Goal: Communication & Community: Answer question/provide support

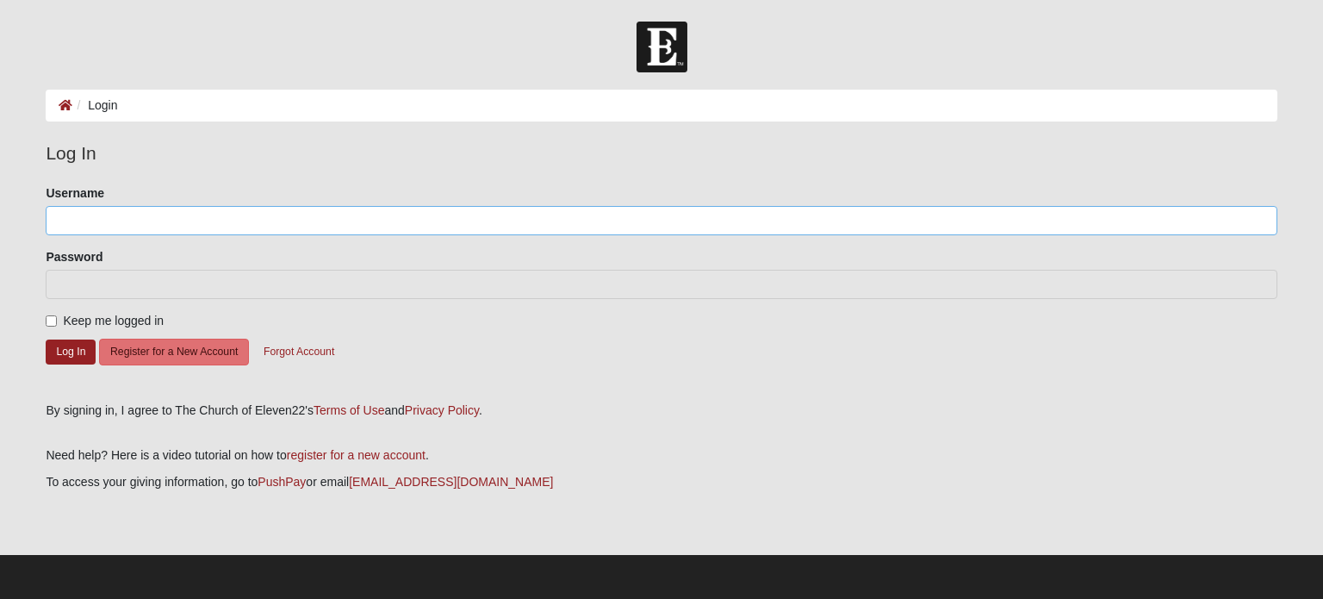
click at [172, 222] on input "Username" at bounding box center [661, 220] width 1231 height 29
type input "TaftTm"
click at [54, 354] on button "Log In" at bounding box center [71, 351] width 50 height 25
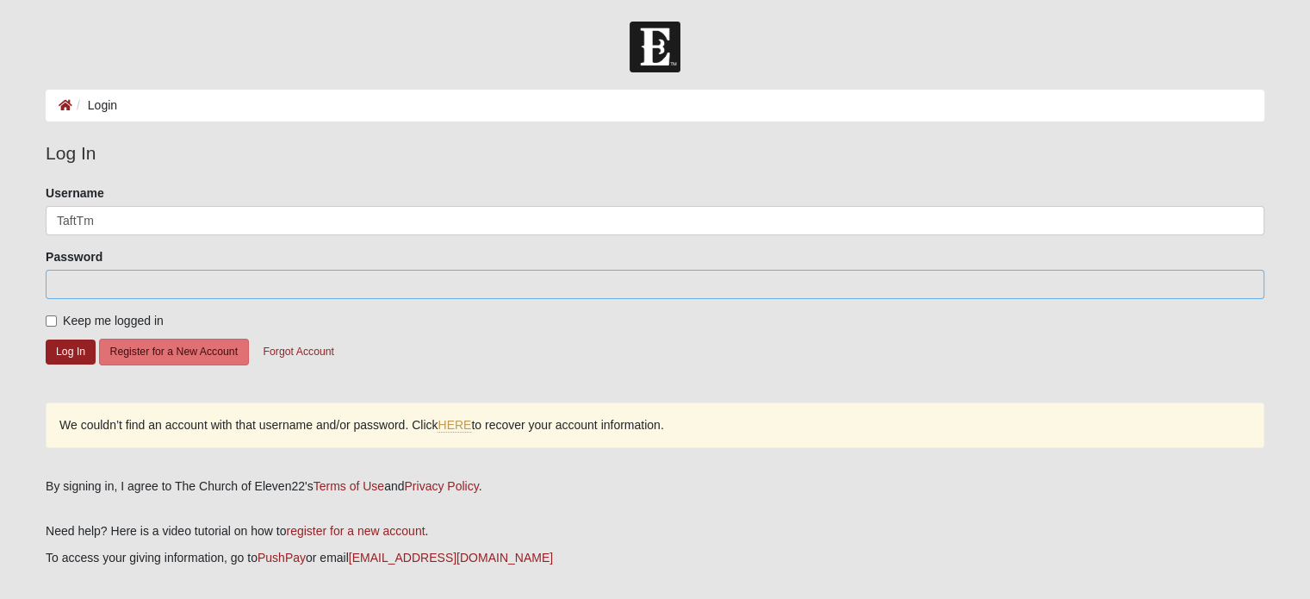
click at [0, 277] on form "Log In Login Login Error Log In Please correct the following: Username TaftTm P…" at bounding box center [655, 348] width 1310 height 653
click at [58, 343] on button "Log In" at bounding box center [71, 351] width 50 height 25
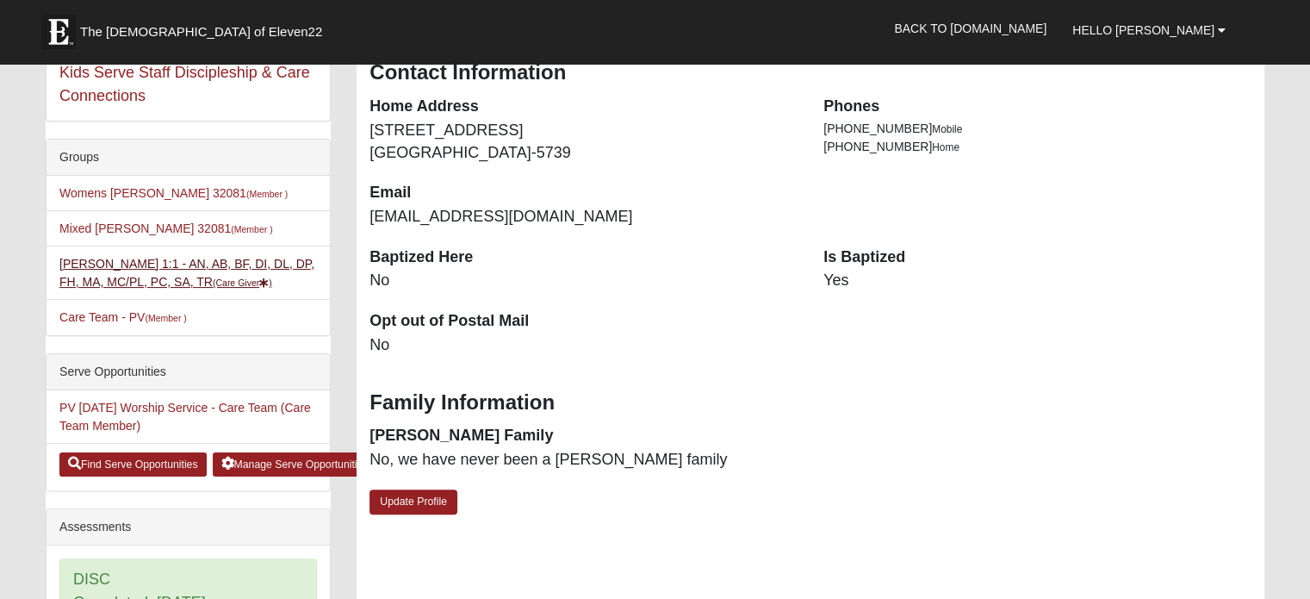
scroll to position [345, 0]
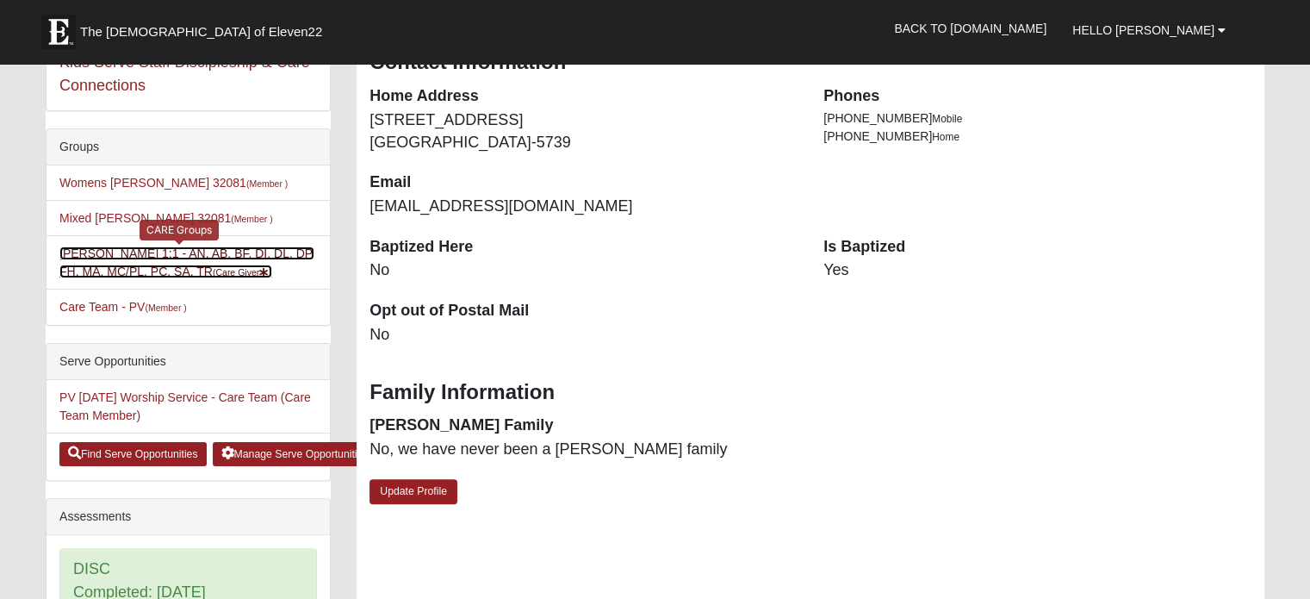
click at [159, 254] on link "Tammy Taft 1:1 - AN, AB, BF, DI, DL, DP, FH, MA, MC/PL, PC, SA, TR (Care Giver )" at bounding box center [186, 262] width 255 height 32
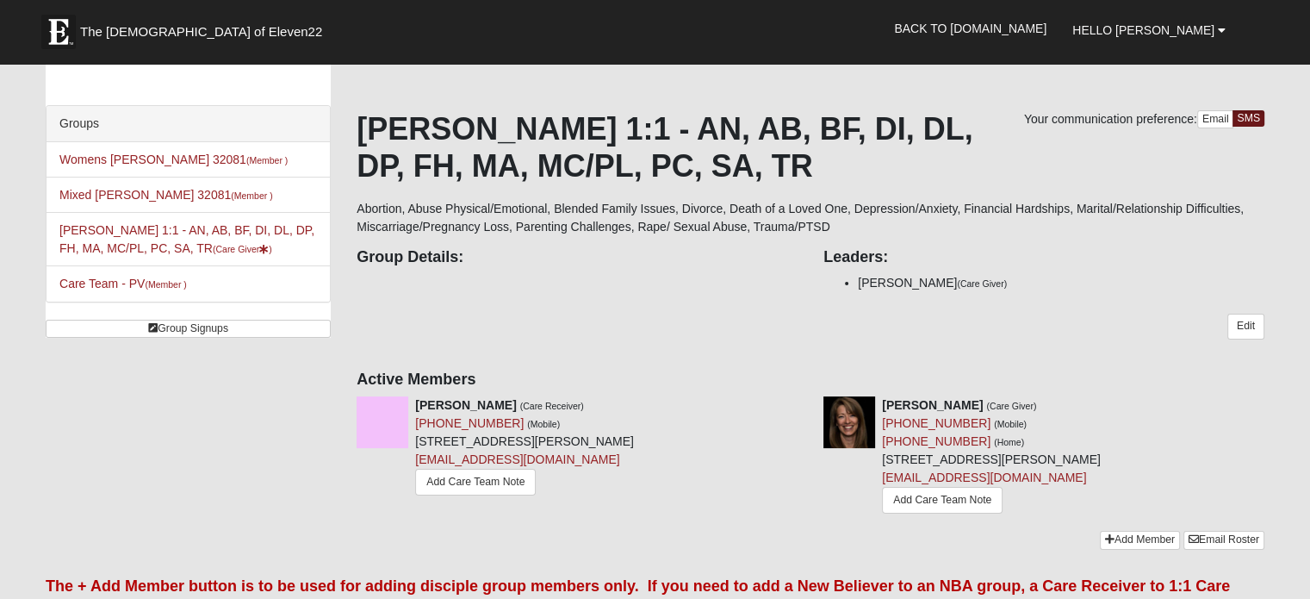
scroll to position [86, 0]
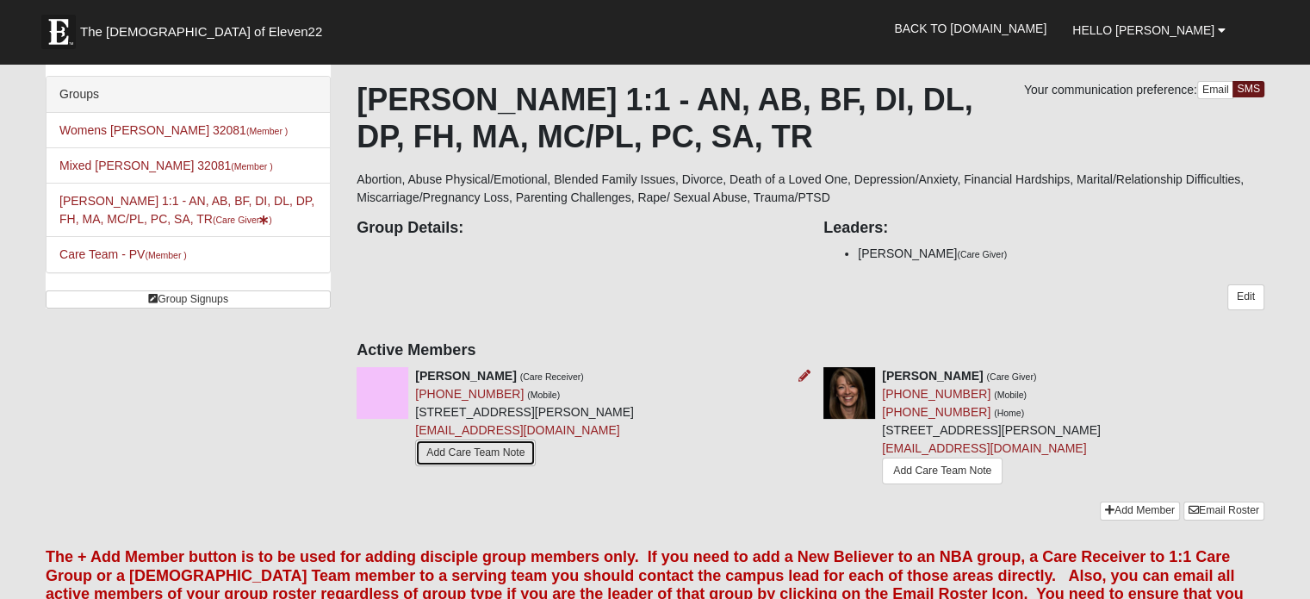
click at [464, 454] on link "Add Care Team Note" at bounding box center [475, 452] width 121 height 27
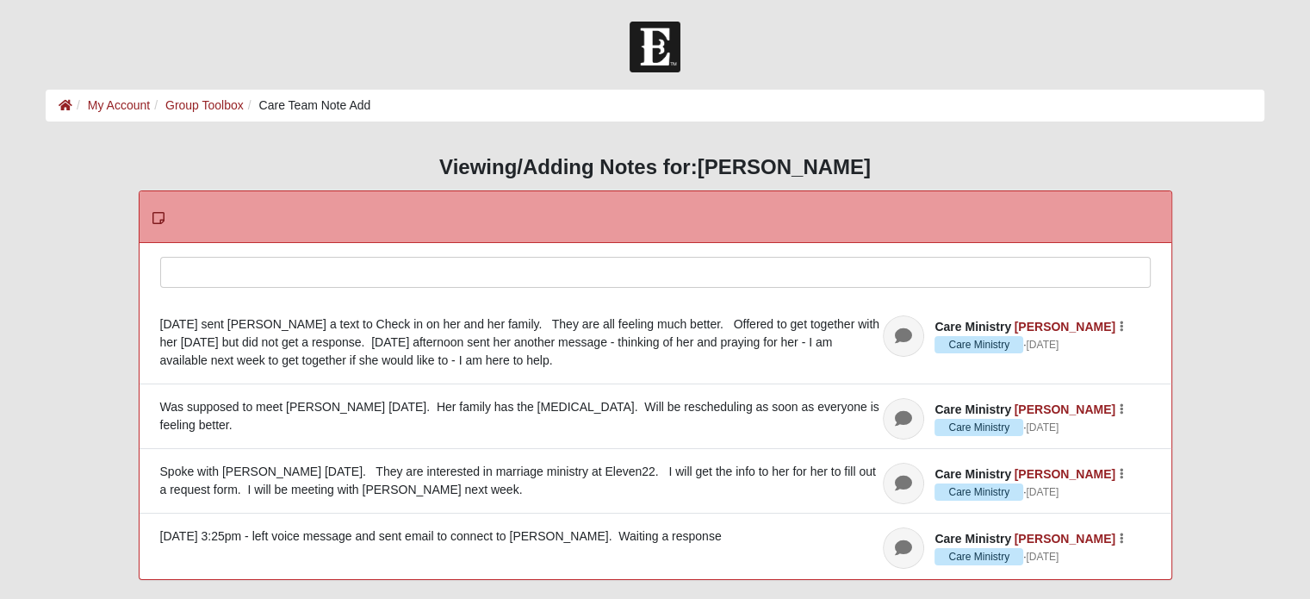
click at [359, 271] on div at bounding box center [655, 296] width 989 height 76
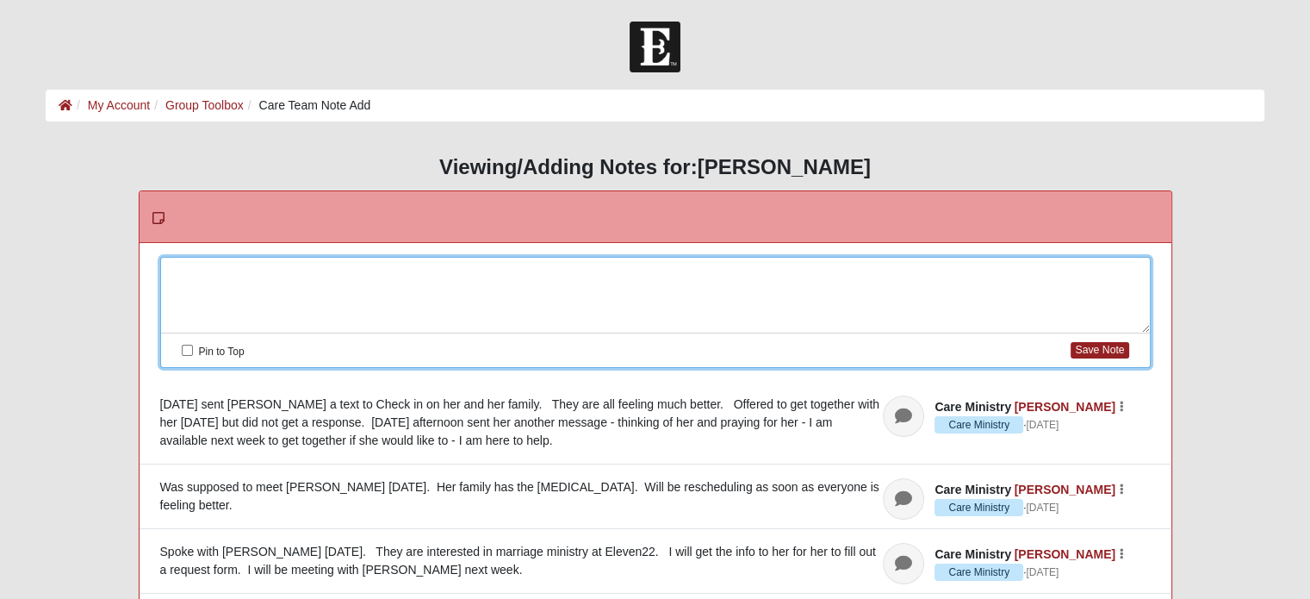
click at [201, 289] on div at bounding box center [655, 296] width 989 height 76
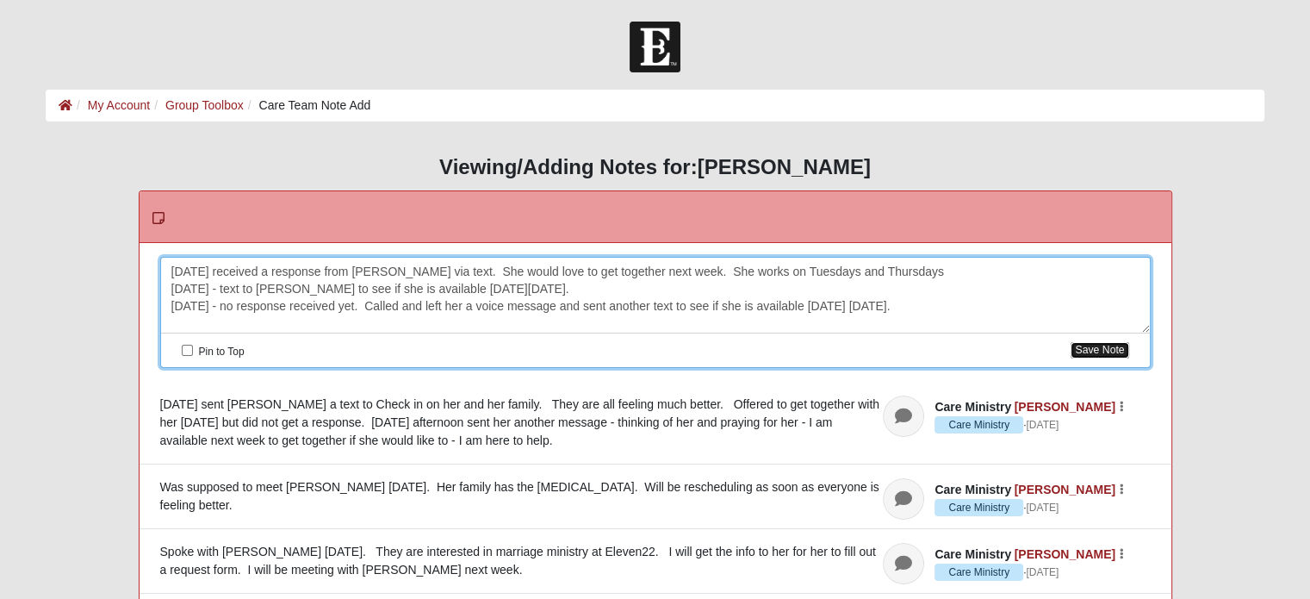
click at [1113, 347] on button "Save Note" at bounding box center [1100, 350] width 58 height 16
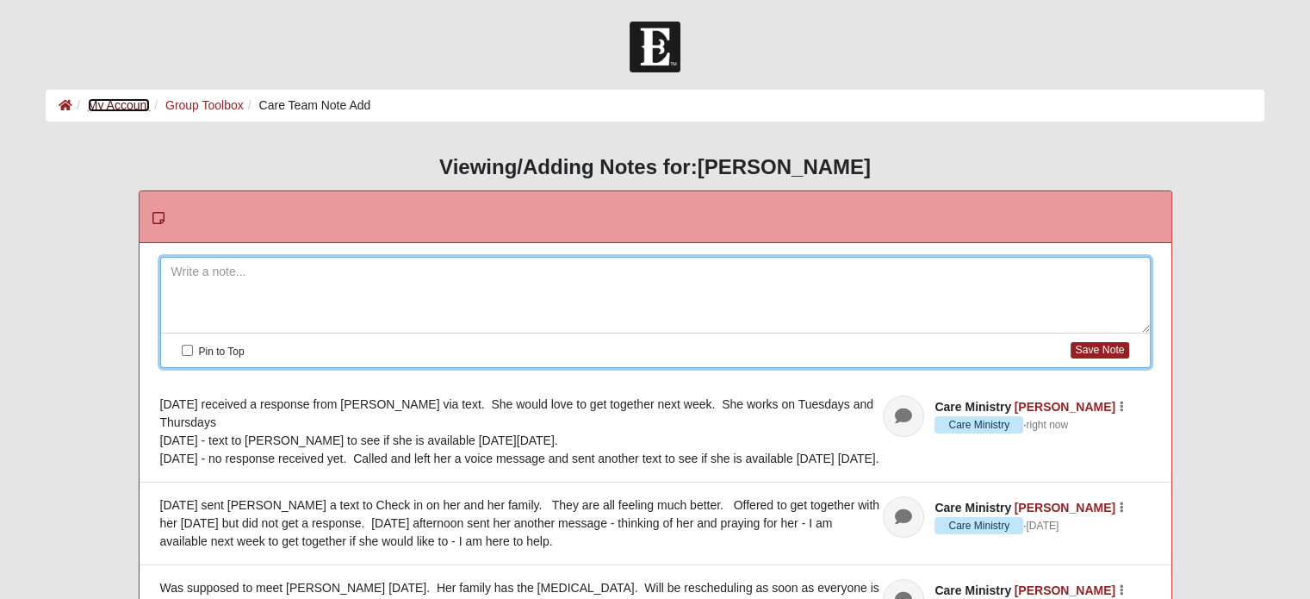
click at [109, 99] on link "My Account" at bounding box center [119, 105] width 62 height 14
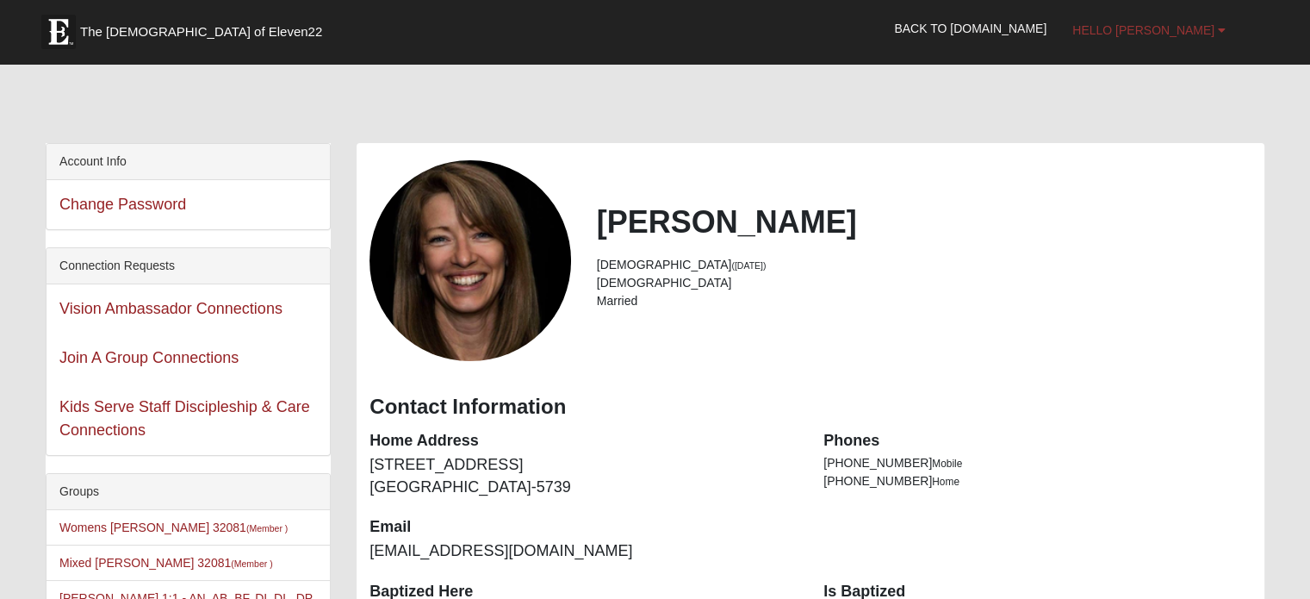
click at [1222, 31] on b at bounding box center [1222, 30] width 8 height 12
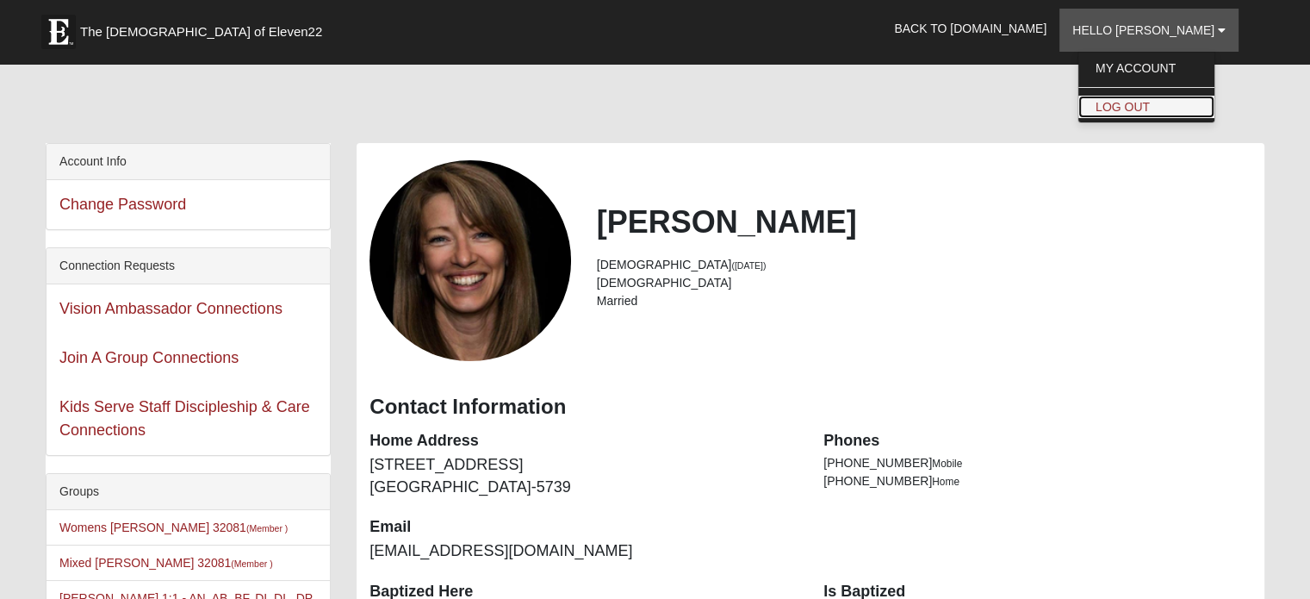
click at [1151, 109] on link "Log Out" at bounding box center [1146, 107] width 136 height 22
